Goal: Communication & Community: Participate in discussion

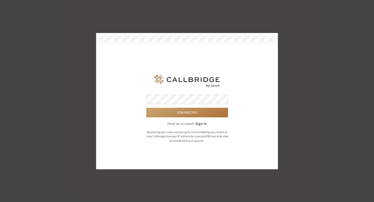
click at [201, 113] on button "Join meeting" at bounding box center [187, 113] width 82 height 10
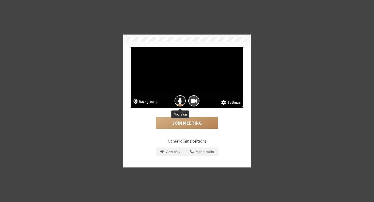
click at [183, 100] on button "Mic is on" at bounding box center [180, 100] width 11 height 11
click at [198, 121] on button "Join Meeting" at bounding box center [187, 123] width 62 height 12
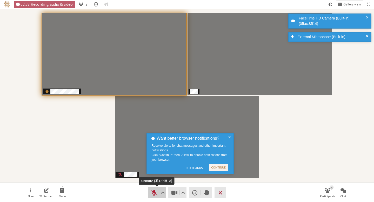
click at [153, 192] on span "Unmute (⌘+Shift+A)" at bounding box center [154, 192] width 7 height 7
click at [306, 126] on div "Participants" at bounding box center [187, 95] width 367 height 167
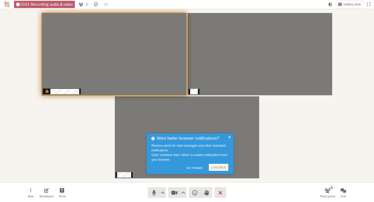
click at [230, 139] on span at bounding box center [230, 153] width 2 height 37
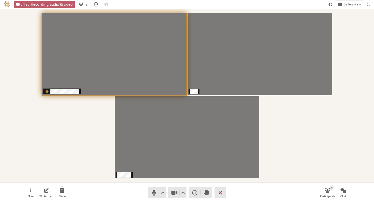
click at [71, 167] on div "Participants" at bounding box center [187, 95] width 367 height 167
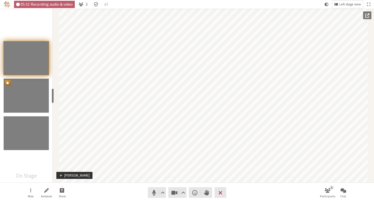
click at [36, 28] on div "Participants" at bounding box center [26, 96] width 53 height 174
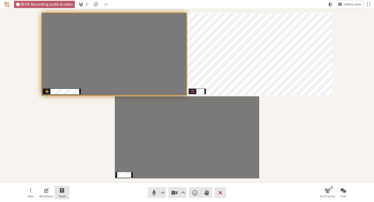
click at [69, 190] on button "Share" at bounding box center [62, 193] width 15 height 14
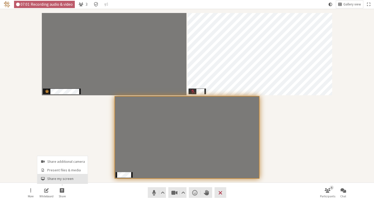
click at [63, 183] on button "Share my screen" at bounding box center [62, 178] width 50 height 9
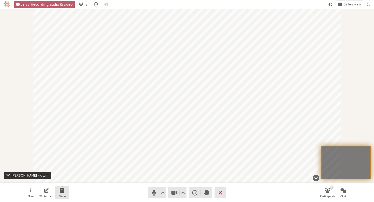
click at [62, 190] on span "Start sharing" at bounding box center [62, 190] width 5 height 6
click at [76, 176] on button "Share my screen" at bounding box center [62, 178] width 50 height 9
click at [63, 193] on span "Start sharing" at bounding box center [62, 190] width 5 height 6
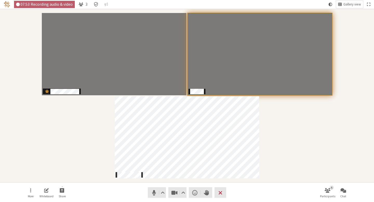
click at [90, 118] on div "Participants" at bounding box center [187, 95] width 367 height 167
click at [30, 193] on button "More" at bounding box center [30, 193] width 15 height 14
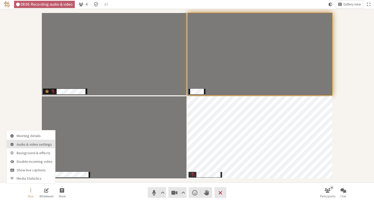
click at [32, 145] on span "Audio & video settings" at bounding box center [35, 145] width 36 height 4
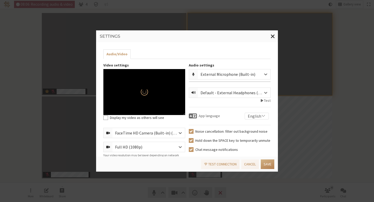
click at [29, 103] on div "Settings Audio/Video Video settings Display my video as others will see FaceTim…" at bounding box center [187, 101] width 374 height 202
click at [278, 38] on button "Close modal" at bounding box center [273, 36] width 10 height 12
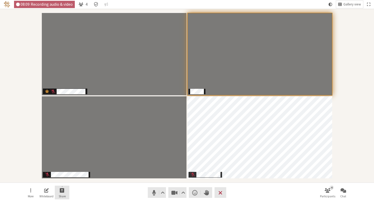
click at [69, 192] on button "Share" at bounding box center [62, 193] width 15 height 14
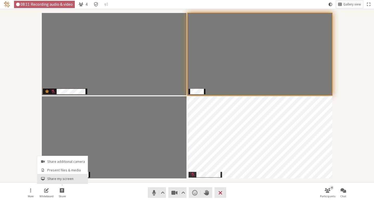
click at [69, 179] on span "Share my screen" at bounding box center [66, 179] width 38 height 4
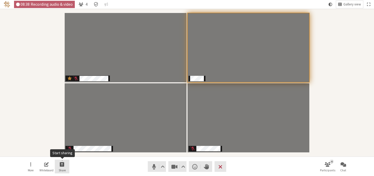
click at [58, 170] on button "Share" at bounding box center [62, 167] width 15 height 14
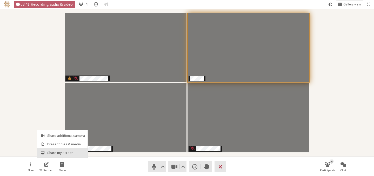
click at [67, 153] on span "Share my screen" at bounding box center [66, 153] width 38 height 4
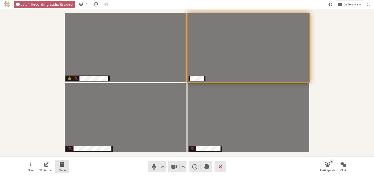
click at [63, 167] on span "Start sharing" at bounding box center [62, 164] width 5 height 6
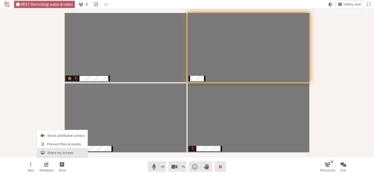
click at [63, 153] on span "Share my screen" at bounding box center [66, 153] width 38 height 4
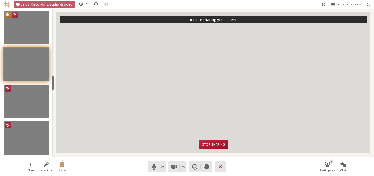
click at [212, 144] on button "Stop sharing" at bounding box center [213, 145] width 29 height 10
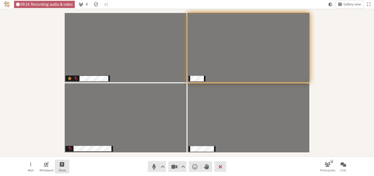
click at [63, 165] on span "Start sharing" at bounding box center [62, 164] width 5 height 6
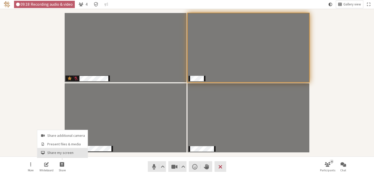
click at [68, 155] on span "Share my screen" at bounding box center [66, 153] width 38 height 4
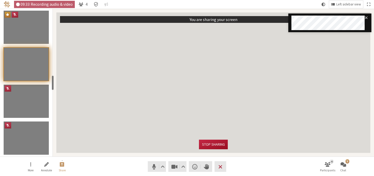
click at [218, 142] on button "Stop sharing" at bounding box center [213, 145] width 29 height 10
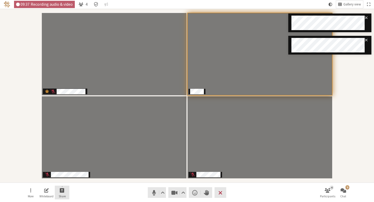
click at [65, 195] on span "Share" at bounding box center [62, 196] width 7 height 3
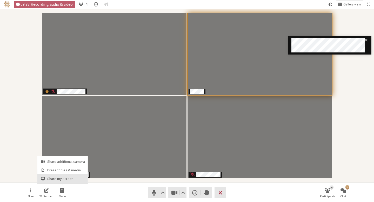
click at [72, 177] on span "Share my screen" at bounding box center [66, 179] width 38 height 4
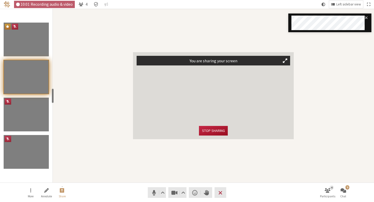
click at [218, 131] on button "Stop sharing" at bounding box center [213, 131] width 29 height 10
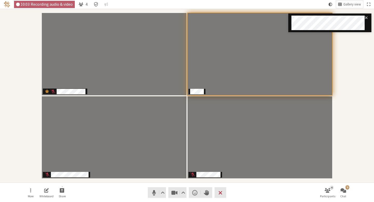
click at [345, 111] on div "Participants" at bounding box center [187, 95] width 367 height 167
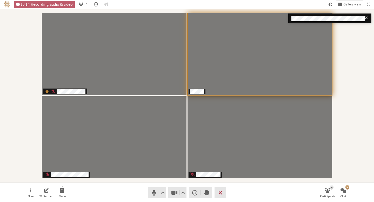
click at [360, 120] on div "Participants" at bounding box center [187, 95] width 367 height 167
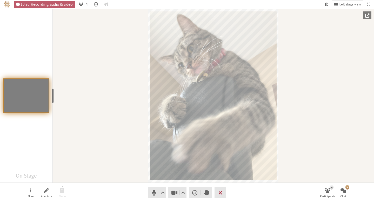
click at [43, 132] on div "Participants" at bounding box center [26, 96] width 53 height 174
click at [346, 185] on nav "More Annotate Share Audio Video Send a reaction Raise hand Leave 4 Participants…" at bounding box center [187, 193] width 328 height 20
click at [345, 198] on span "Chat" at bounding box center [344, 196] width 6 height 3
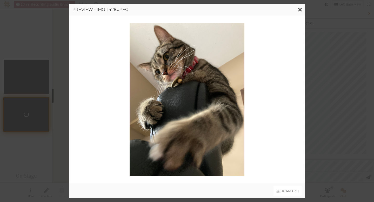
click at [370, 15] on div "Preview - IMG_1428.jpeg Download" at bounding box center [187, 101] width 374 height 202
click at [298, 9] on span "Close modal" at bounding box center [300, 9] width 4 height 7
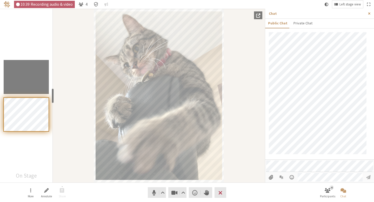
click at [369, 14] on span "Close sidebar" at bounding box center [369, 14] width 2 height 4
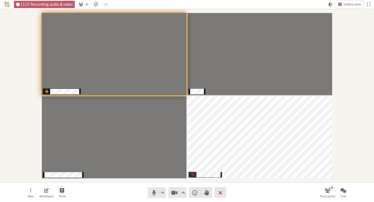
click at [367, 91] on div "Participants" at bounding box center [187, 95] width 367 height 167
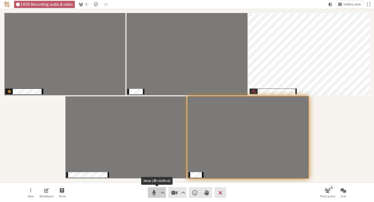
click at [156, 192] on span "Mute (⌘+Shift+A)" at bounding box center [154, 192] width 7 height 7
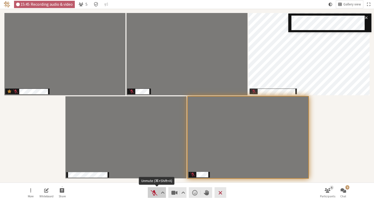
click at [155, 190] on span "Unmute (⌘+Shift+A)" at bounding box center [154, 192] width 7 height 7
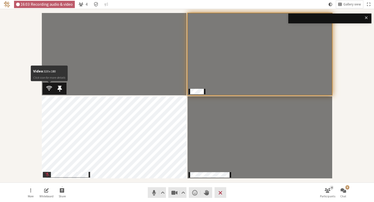
click at [32, 90] on div "Participants" at bounding box center [187, 95] width 367 height 167
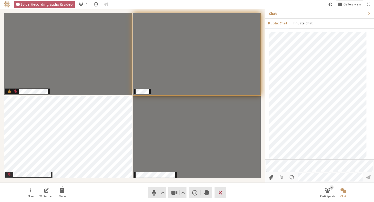
scroll to position [104, 0]
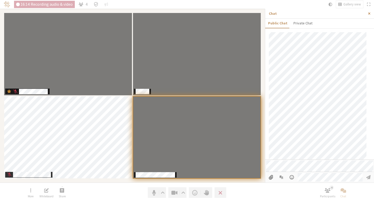
click at [368, 12] on button "Close sidebar" at bounding box center [370, 14] width 10 height 10
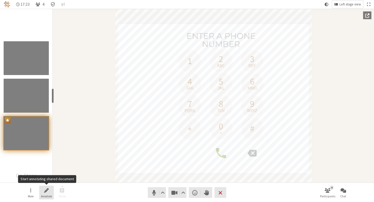
click at [49, 190] on button "Annotate" at bounding box center [46, 193] width 15 height 14
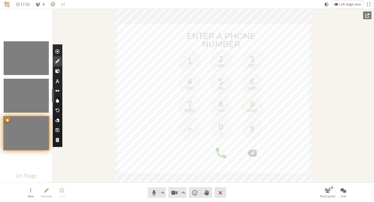
click at [58, 109] on span "Undo" at bounding box center [57, 110] width 4 height 5
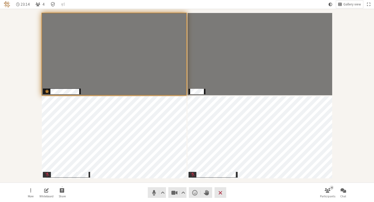
click at [29, 54] on div "Participants" at bounding box center [187, 95] width 367 height 167
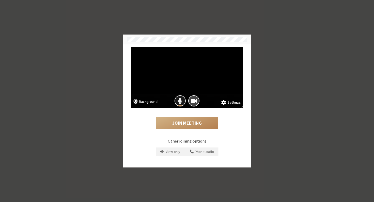
click at [179, 98] on span "Mic is on" at bounding box center [180, 101] width 4 height 7
click at [179, 98] on span "Mic is off" at bounding box center [180, 101] width 7 height 7
click at [200, 126] on button "Join Meeting" at bounding box center [187, 123] width 62 height 12
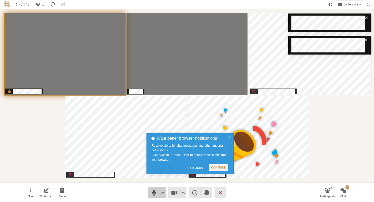
click at [153, 193] on span "Mute (⌘+Shift+A)" at bounding box center [154, 192] width 7 height 7
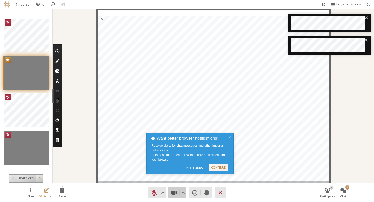
click at [173, 193] on span "Stop video (⌘+Shift+V)" at bounding box center [174, 192] width 7 height 7
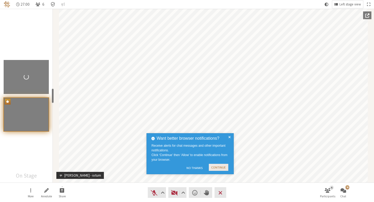
click at [219, 170] on button "Continue" at bounding box center [219, 167] width 20 height 7
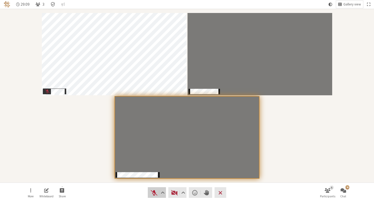
click at [155, 192] on span "Unmute (⌘+Shift+A)" at bounding box center [154, 192] width 7 height 7
click at [172, 193] on span "Start video (⌘+Shift+V)" at bounding box center [174, 192] width 7 height 7
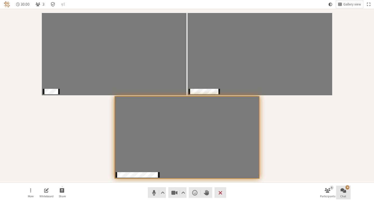
click at [344, 195] on span "Chat" at bounding box center [344, 196] width 6 height 3
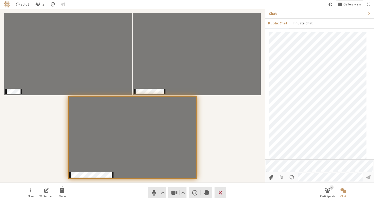
scroll to position [245, 0]
click at [241, 143] on div "Participants" at bounding box center [133, 95] width 258 height 167
click at [235, 154] on div "Participants" at bounding box center [133, 95] width 258 height 167
click at [230, 138] on div "Participants" at bounding box center [133, 95] width 258 height 167
